Goal: Task Accomplishment & Management: Use online tool/utility

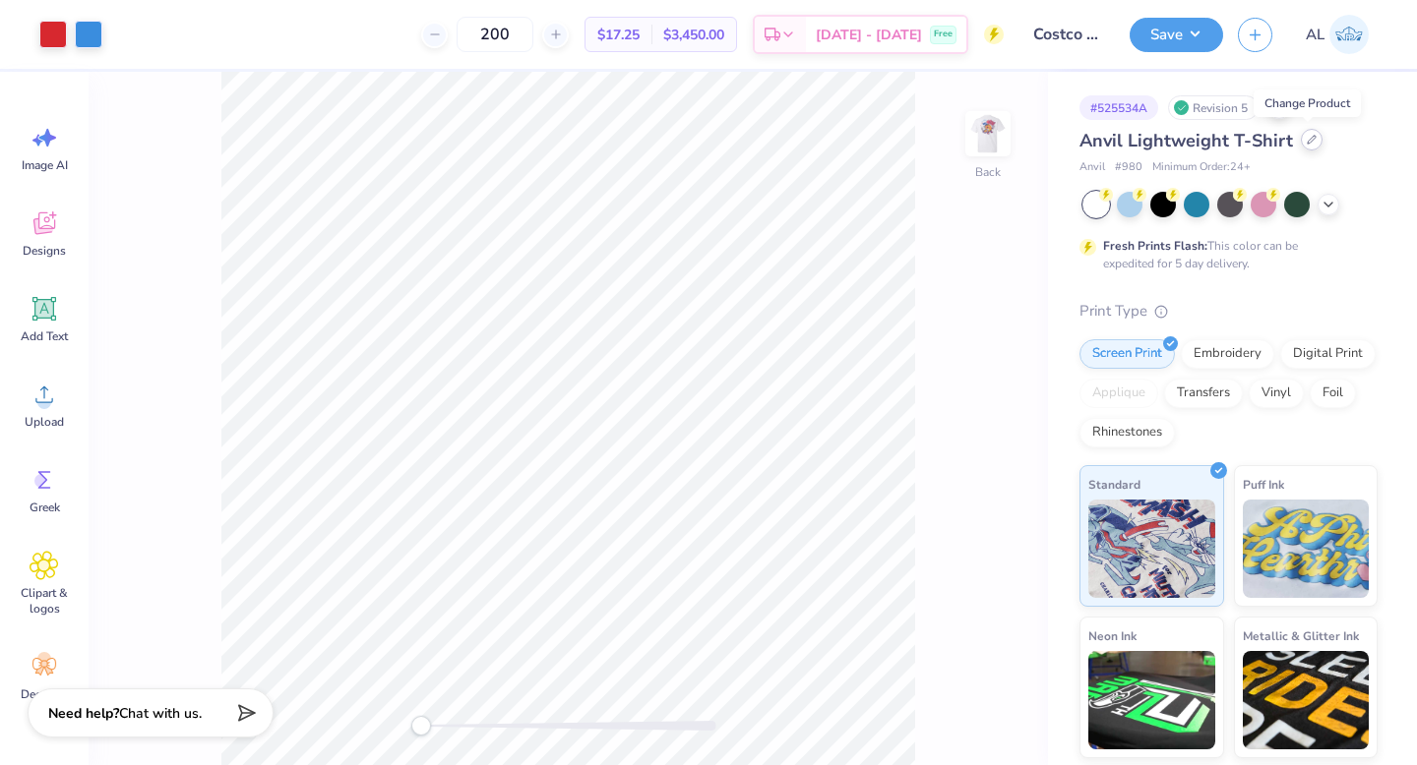
click at [1310, 143] on icon at bounding box center [1312, 140] width 10 height 10
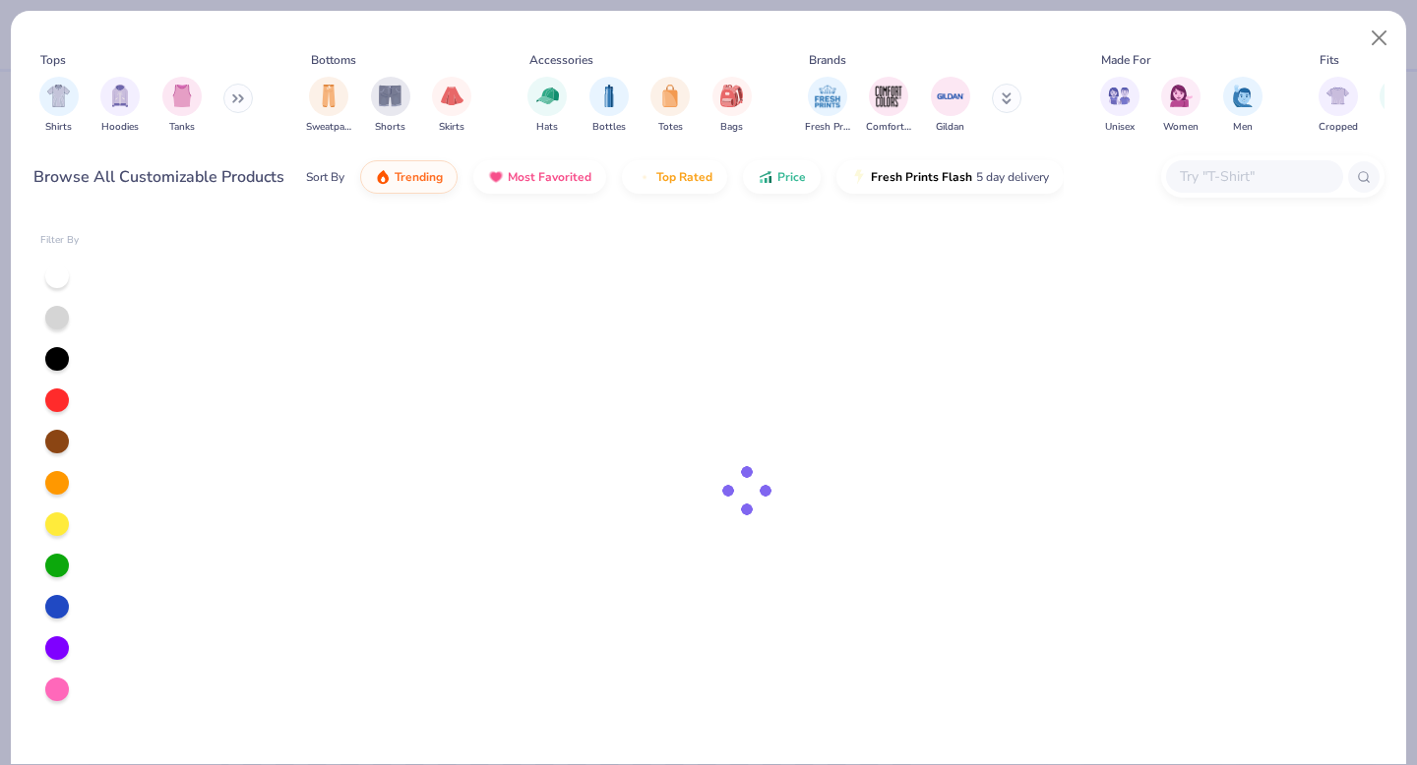
click at [1205, 168] on input "text" at bounding box center [1254, 176] width 152 height 23
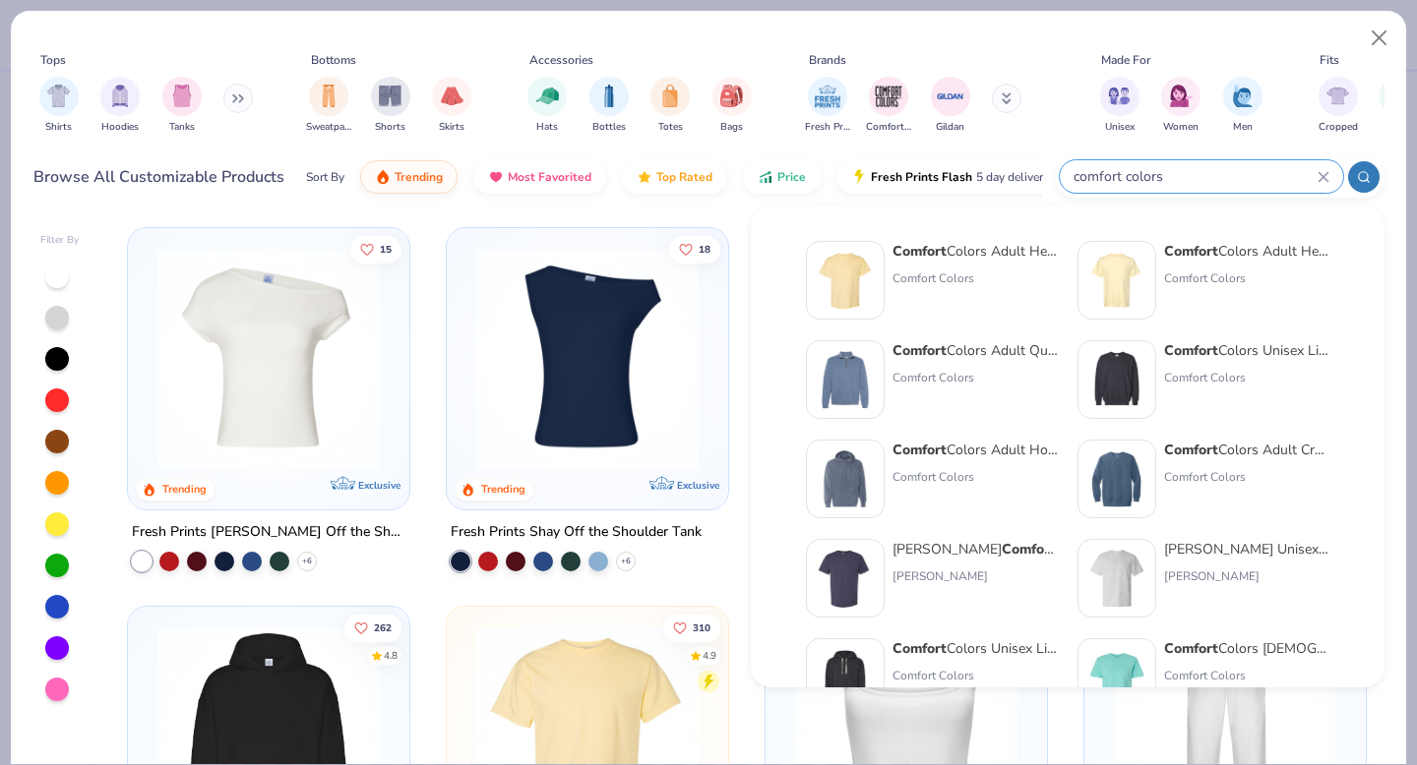
type input "comfort colors"
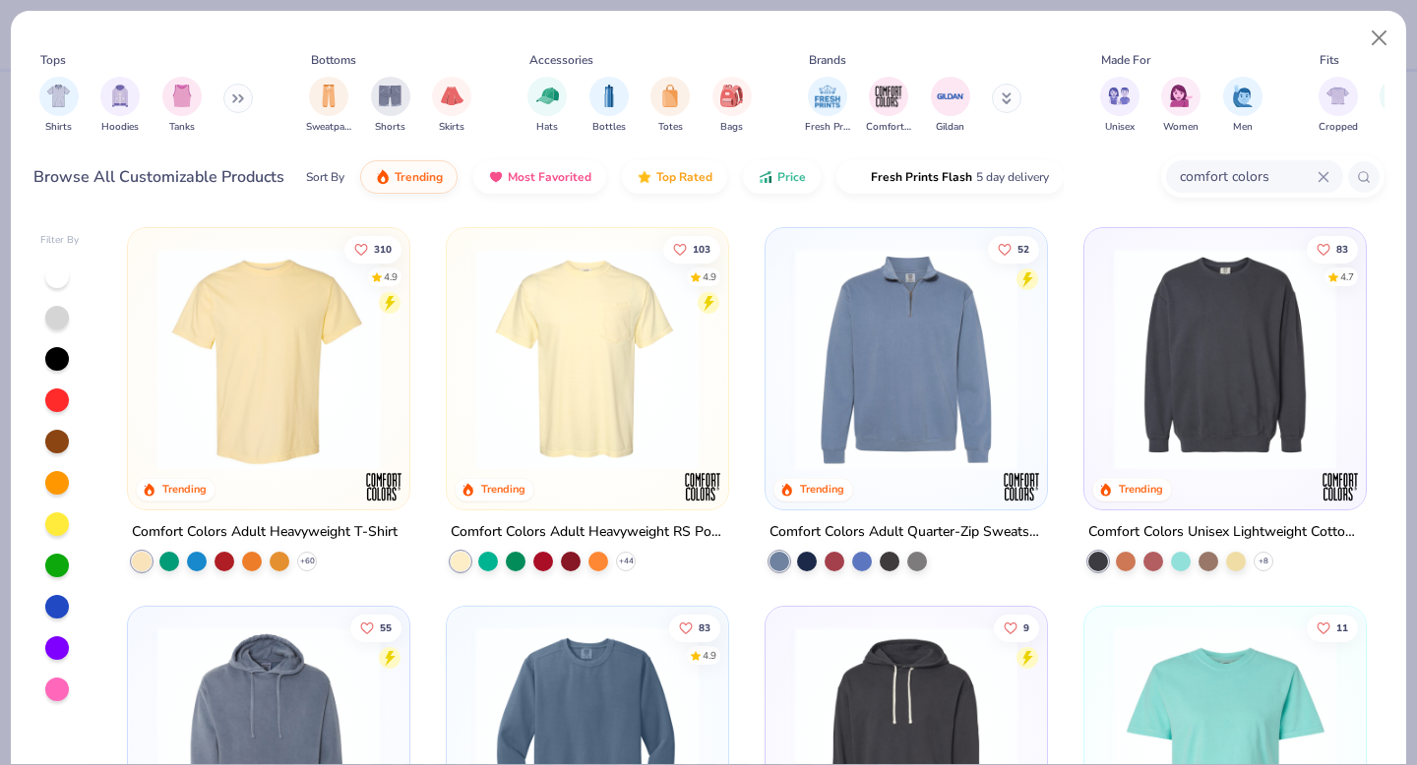
click at [283, 394] on img at bounding box center [269, 359] width 242 height 222
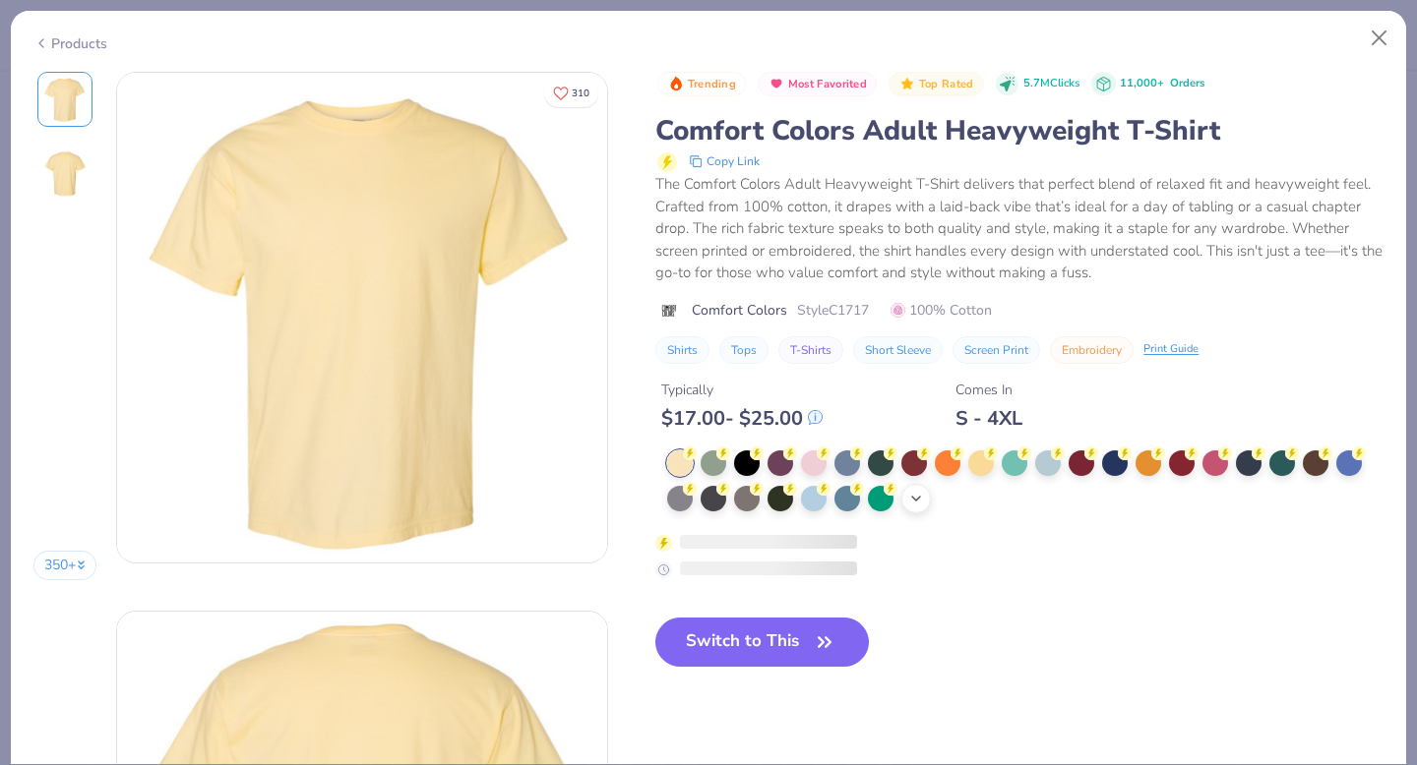
click at [916, 499] on polyline at bounding box center [916, 499] width 8 height 4
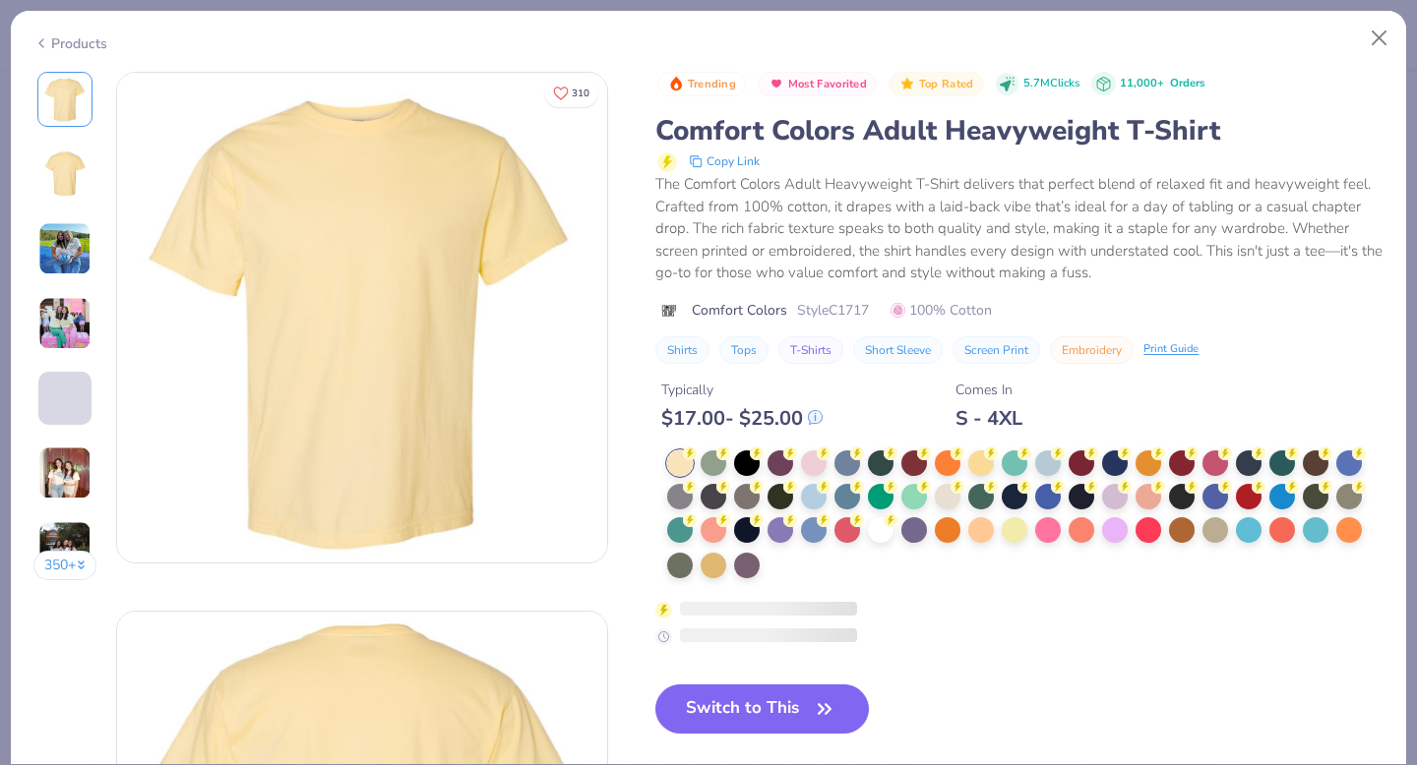
click at [790, 564] on div at bounding box center [1025, 516] width 716 height 130
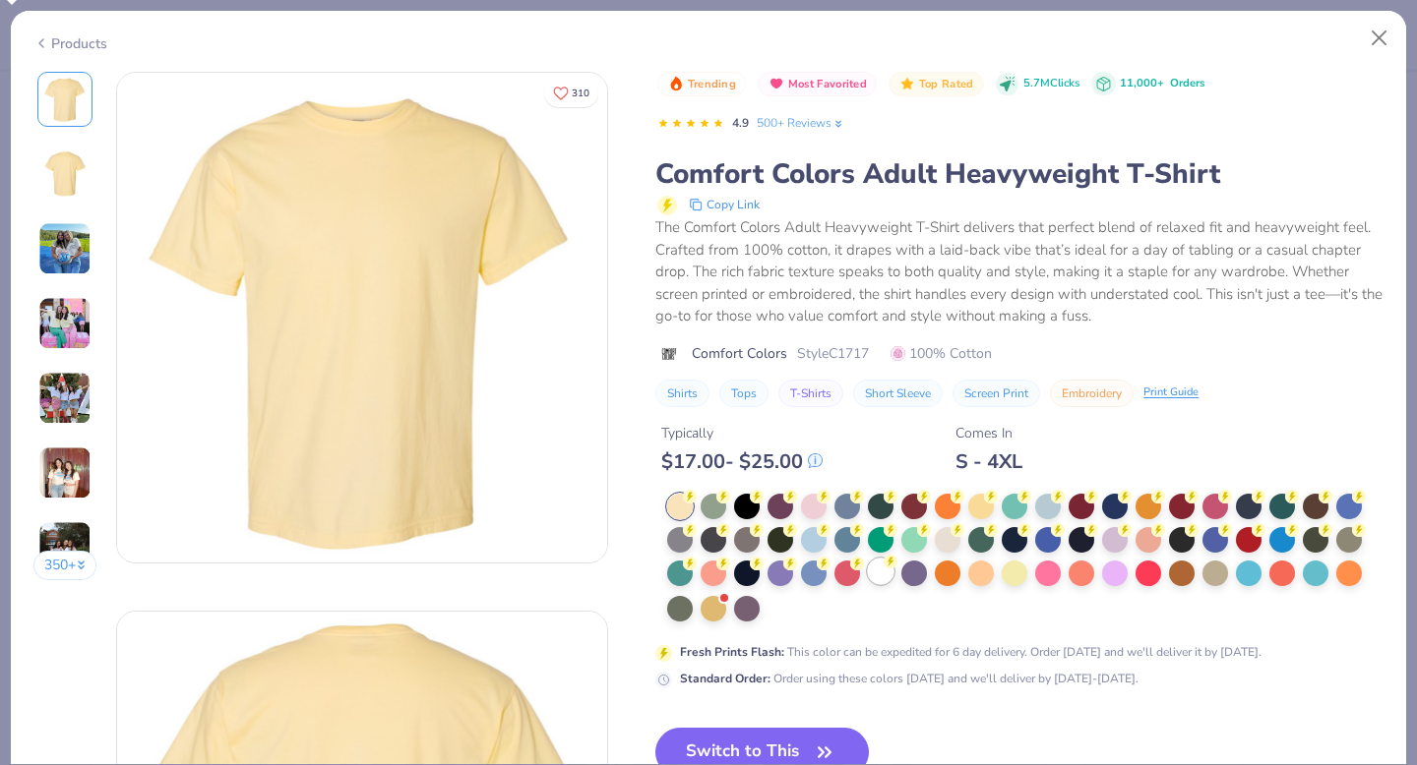
click at [880, 575] on div at bounding box center [881, 572] width 26 height 26
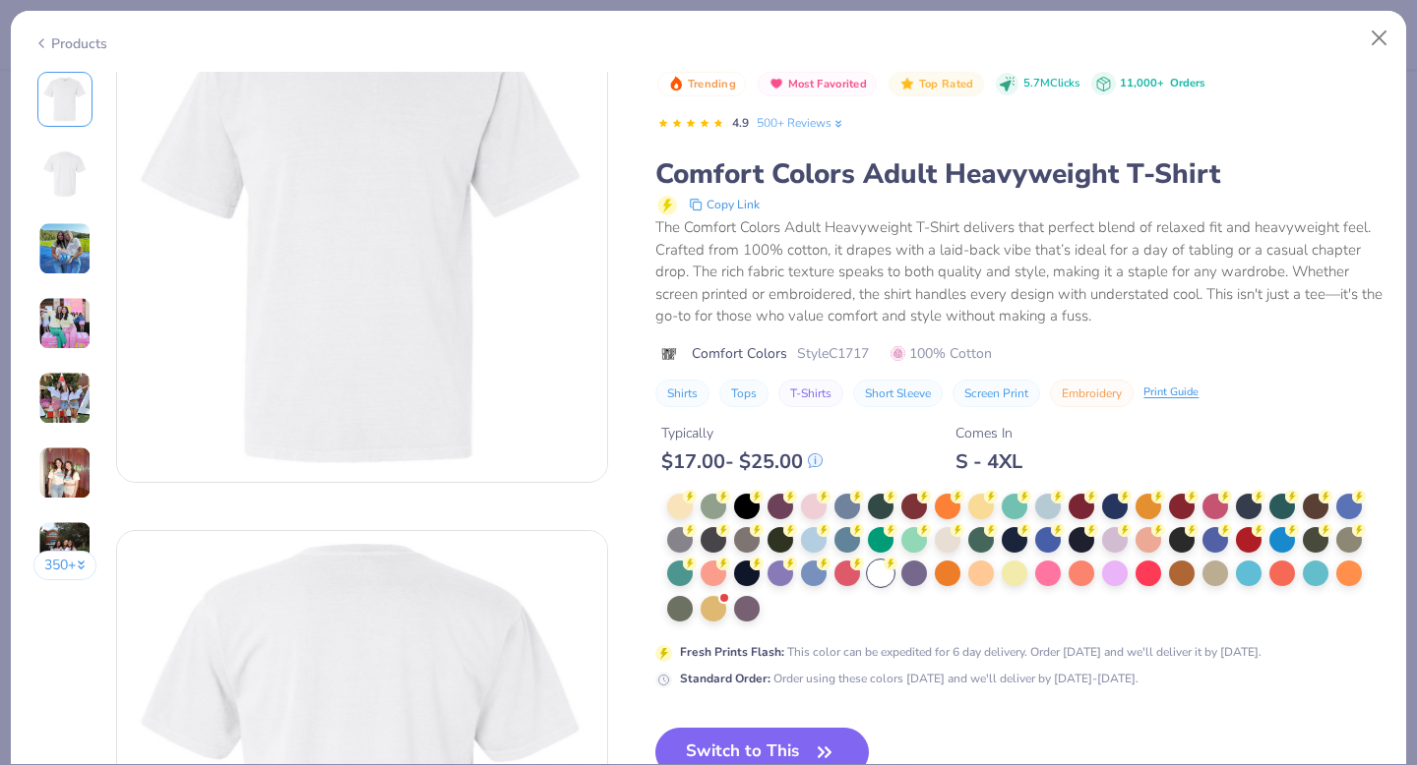
scroll to position [97, 0]
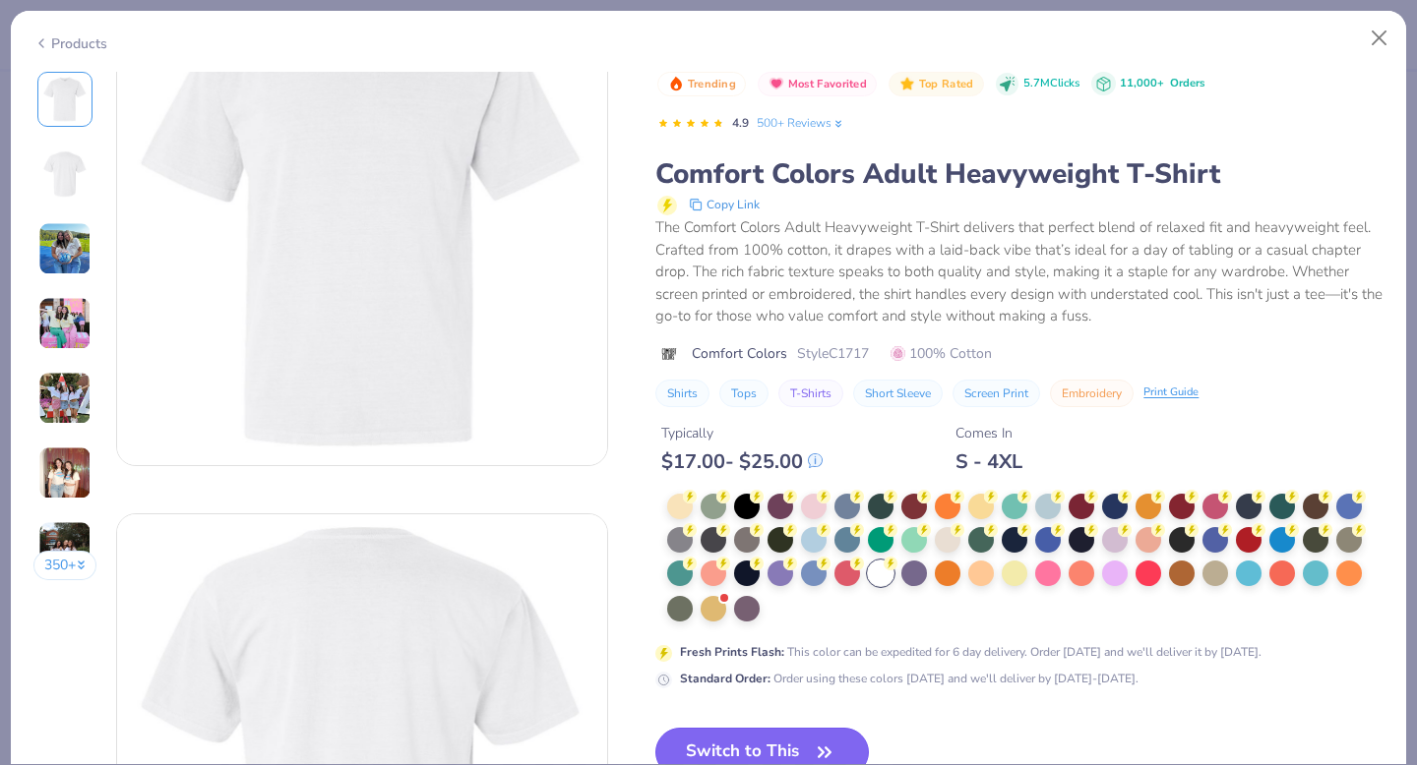
click at [725, 739] on button "Switch to This" at bounding box center [762, 752] width 214 height 49
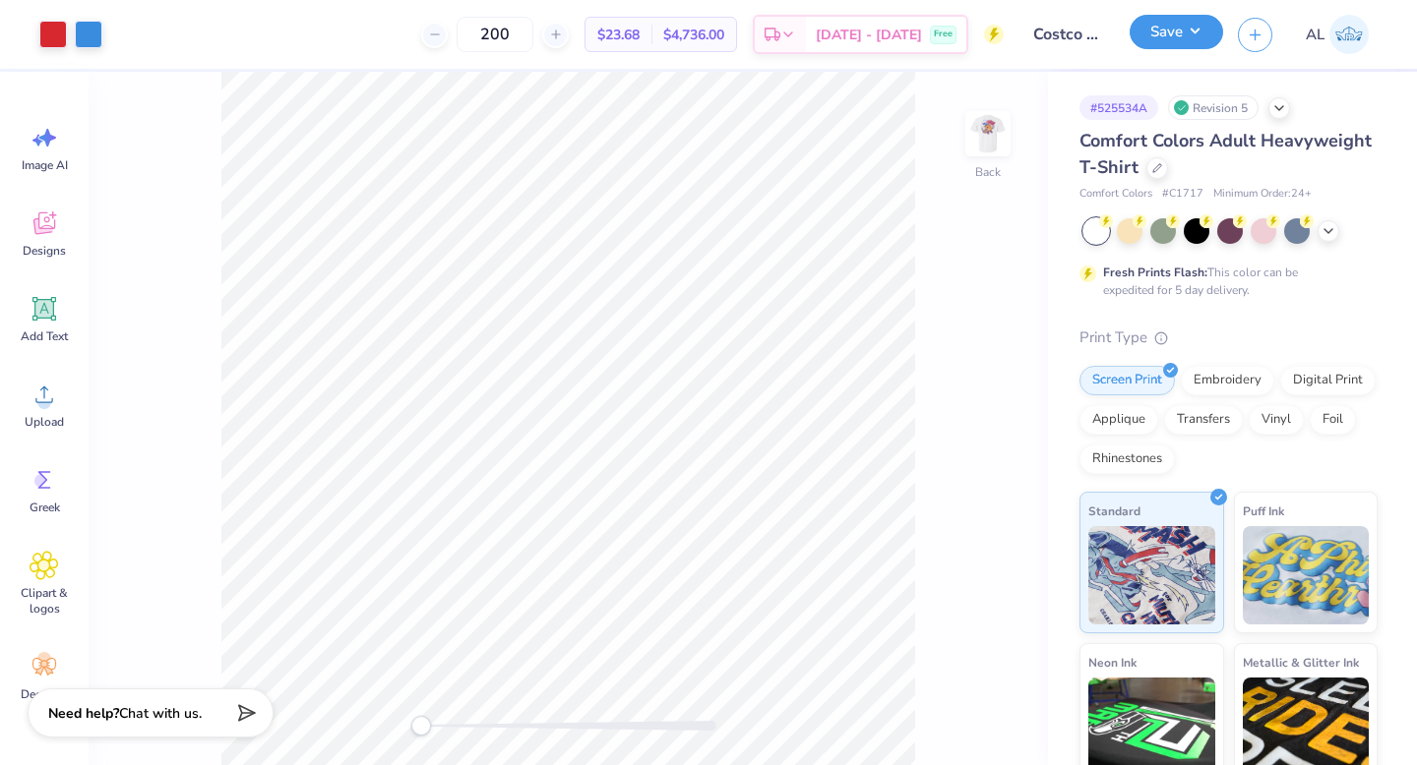
click at [1156, 22] on button "Save" at bounding box center [1176, 32] width 93 height 34
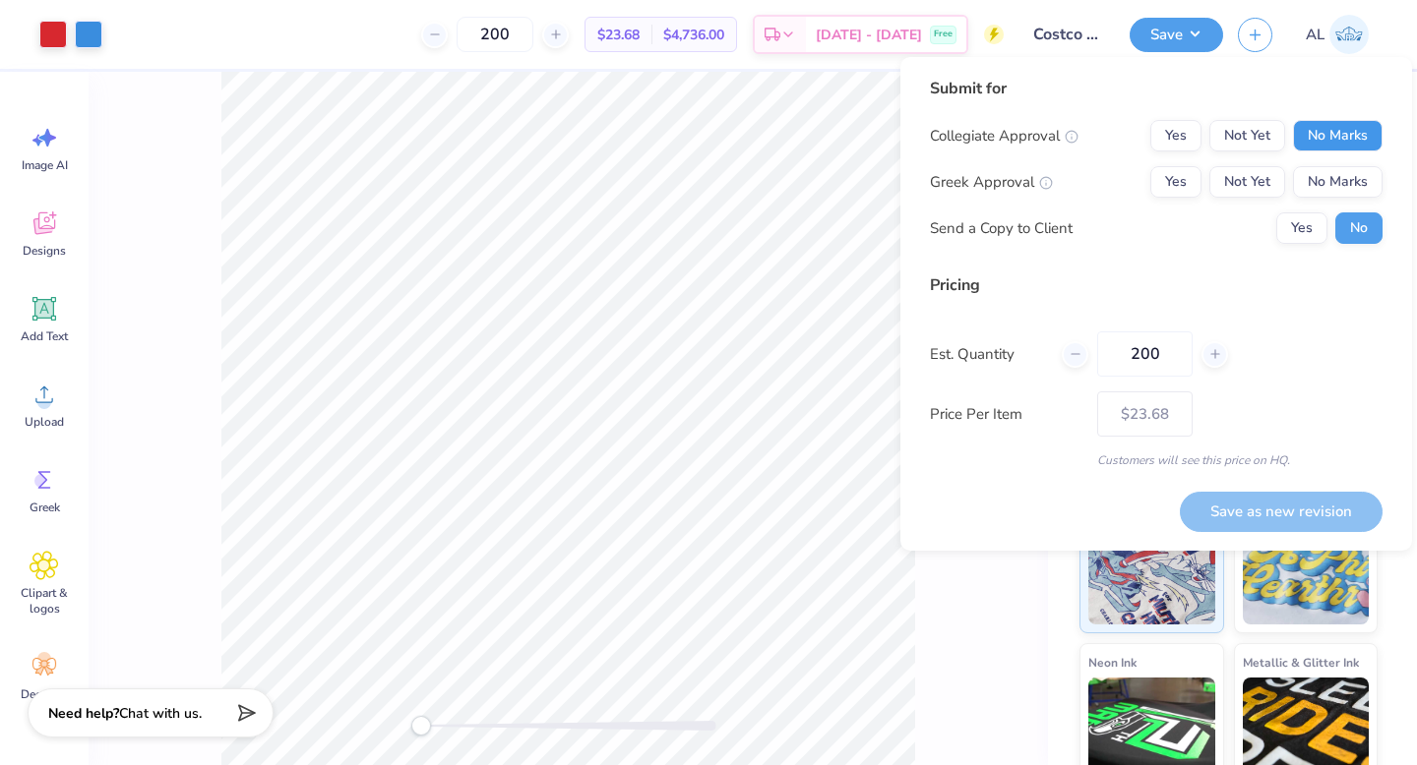
click at [1356, 132] on button "No Marks" at bounding box center [1338, 135] width 90 height 31
click at [1179, 143] on button "Yes" at bounding box center [1175, 135] width 51 height 31
click at [1318, 178] on button "No Marks" at bounding box center [1338, 181] width 90 height 31
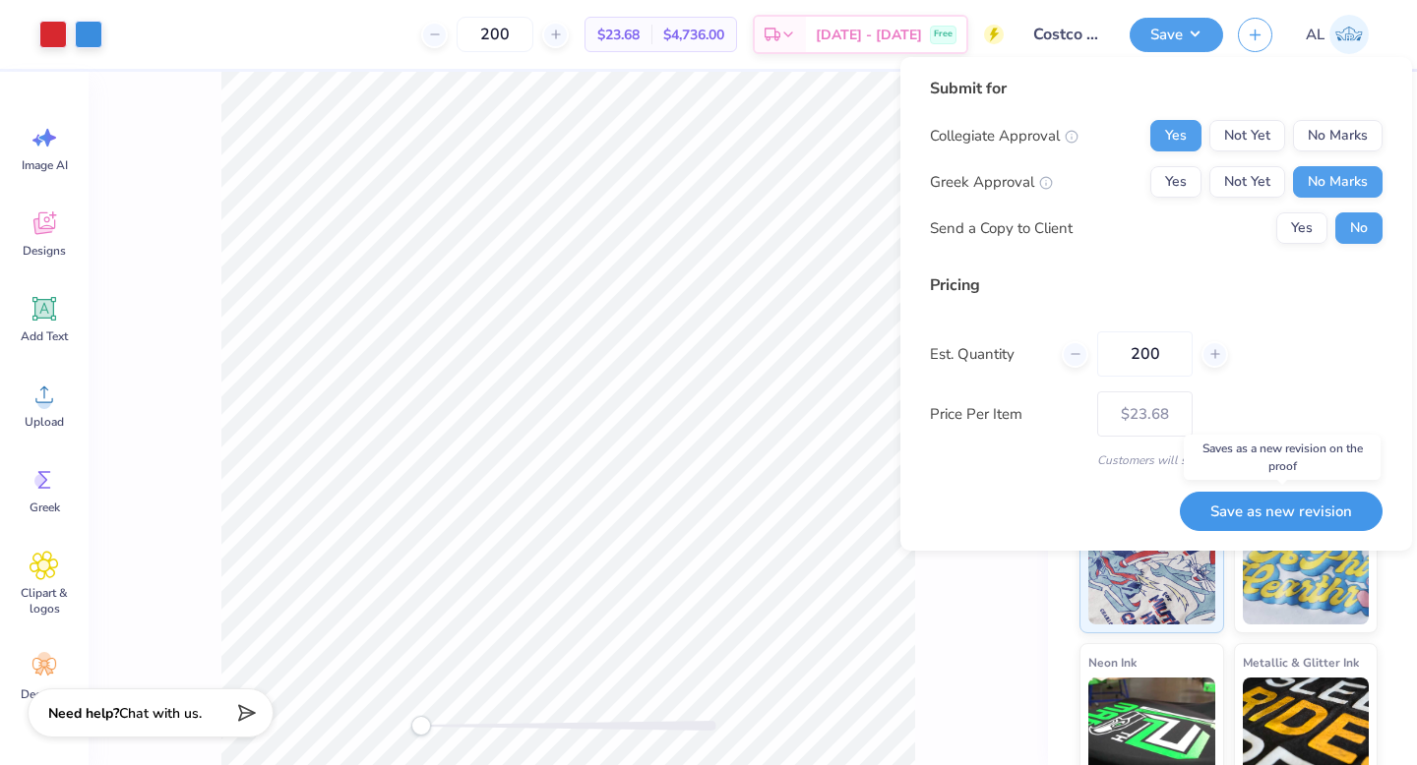
click at [1306, 516] on button "Save as new revision" at bounding box center [1281, 512] width 203 height 40
type input "$23.68"
